Goal: Transaction & Acquisition: Subscribe to service/newsletter

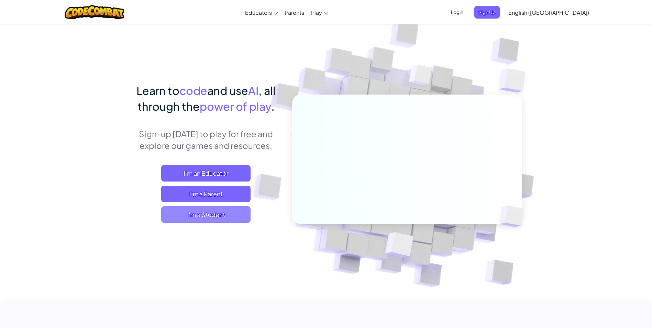
click at [197, 212] on span "I'm a Student" at bounding box center [205, 214] width 89 height 17
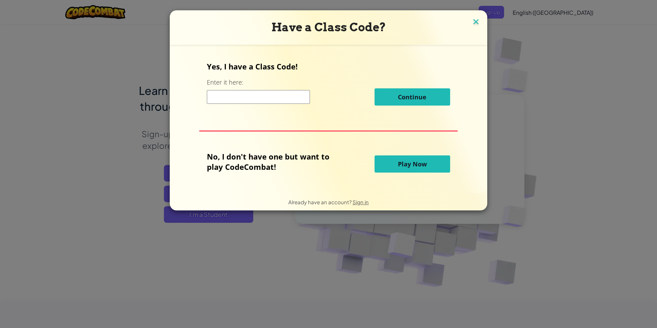
click at [475, 23] on img at bounding box center [476, 22] width 9 height 10
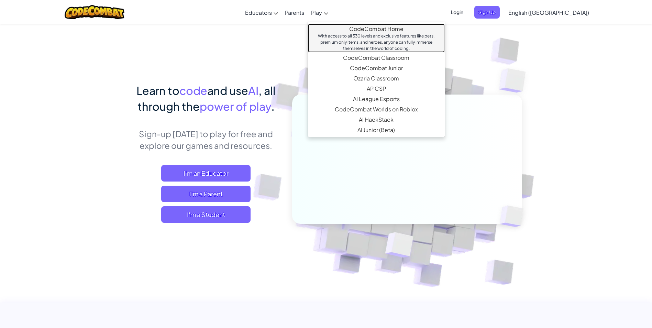
click at [353, 32] on link "CodeCombat Home With access to all 530 levels and exclusive features like pets,…" at bounding box center [376, 38] width 137 height 29
click at [394, 27] on link "CodeCombat Home With access to all 530 levels and exclusive features like pets,…" at bounding box center [376, 38] width 137 height 29
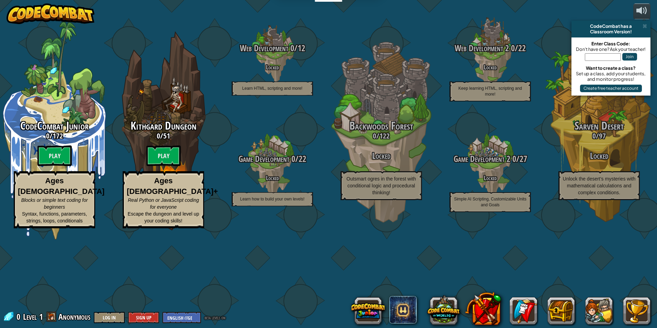
drag, startPoint x: 282, startPoint y: 285, endPoint x: 242, endPoint y: 284, distance: 39.6
click at [242, 284] on div "CodeCombat Junior 0 / 172 Play Ages [DEMOGRAPHIC_DATA] Blocks or simple text co…" at bounding box center [328, 164] width 657 height 328
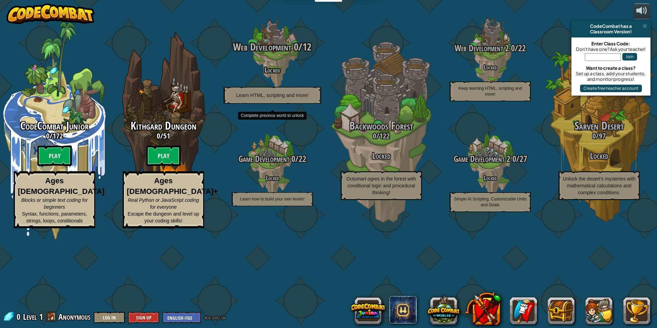
click at [262, 104] on div "Web Development 0 / 12 Locked Learn HTML, scripting and more!" at bounding box center [272, 72] width 131 height 63
click at [275, 54] on span "Web Development" at bounding box center [262, 47] width 58 height 14
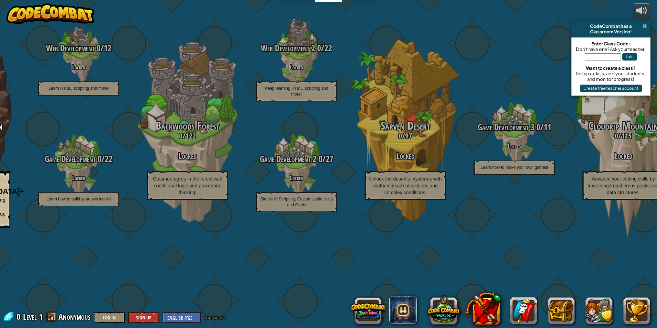
click at [647, 25] on span at bounding box center [645, 26] width 4 height 6
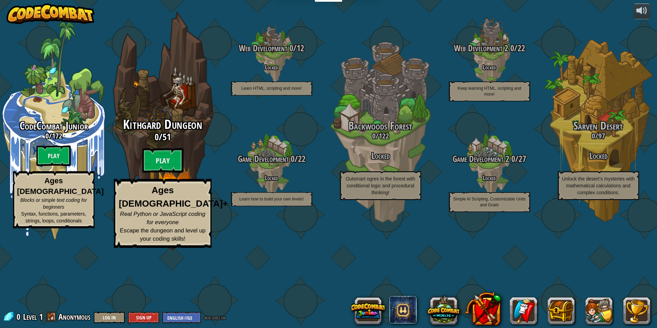
click at [178, 154] on div "Kithgard Dungeon 0 / 51 Play Ages [DEMOGRAPHIC_DATA]+ Real Python or JavaScript…" at bounding box center [162, 131] width 131 height 262
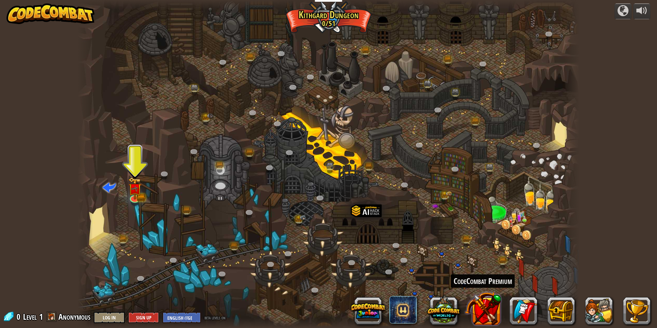
click at [485, 309] on button at bounding box center [483, 309] width 36 height 36
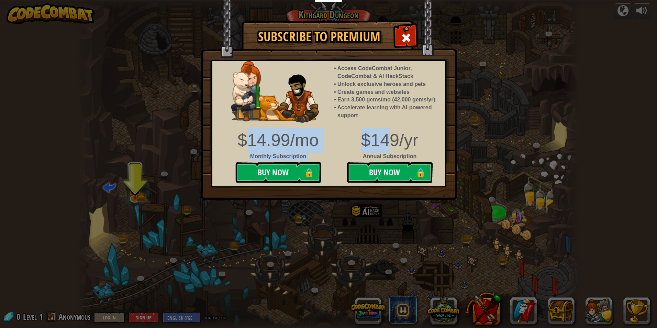
drag, startPoint x: 355, startPoint y: 135, endPoint x: 394, endPoint y: 135, distance: 39.2
click at [394, 135] on div "$14.99/mo Monthly Subscription Buy Now 🔒 $149/yr Annual Subscription Buy Now 🔒" at bounding box center [328, 157] width 243 height 58
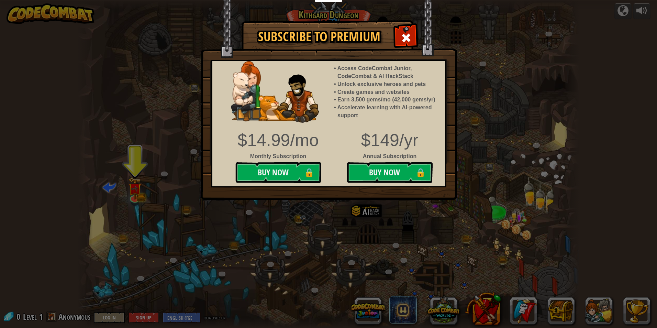
click at [458, 83] on div "Subscribe to Premium Access CodeCombat Junior, CodeCombat & AI HackStack Unlock…" at bounding box center [328, 164] width 657 height 328
click at [408, 40] on span at bounding box center [406, 37] width 11 height 11
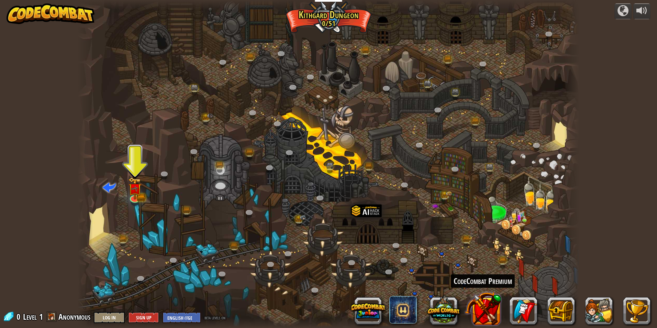
click at [493, 302] on button at bounding box center [483, 309] width 36 height 36
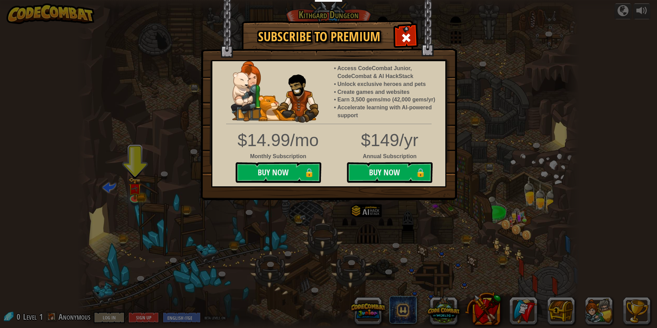
drag, startPoint x: 410, startPoint y: 43, endPoint x: 408, endPoint y: 47, distance: 5.1
click at [408, 47] on div at bounding box center [406, 37] width 22 height 22
